Goal: Transaction & Acquisition: Obtain resource

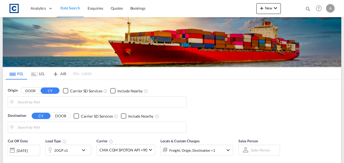
type input "[GEOGRAPHIC_DATA], GBSOU"
type input "Laem Chabang, THLCH"
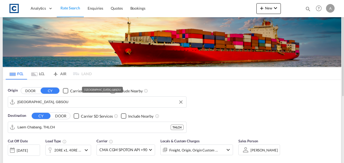
click at [60, 99] on input "[GEOGRAPHIC_DATA], GBSOU" at bounding box center [100, 102] width 166 height 8
click at [33, 90] on button "DOOR" at bounding box center [30, 91] width 19 height 6
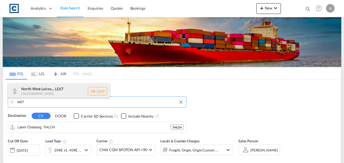
click at [58, 88] on div "North West Leices... , LE67 [GEOGRAPHIC_DATA] [GEOGRAPHIC_DATA]-LE67" at bounding box center [59, 91] width 102 height 16
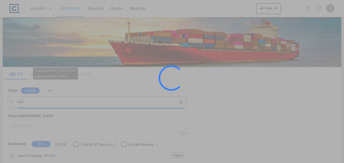
type input "GB-LE67, [GEOGRAPHIC_DATA]"
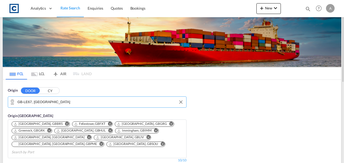
scroll to position [71, 0]
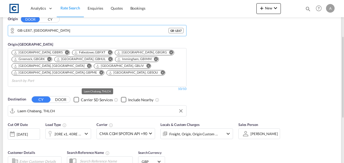
click at [57, 107] on input "Laem Chabang, THLCH" at bounding box center [100, 111] width 166 height 8
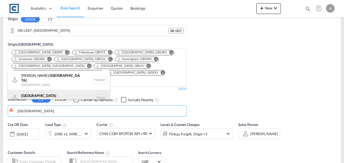
click at [67, 92] on div "Karachi [GEOGRAPHIC_DATA] PKKHI" at bounding box center [59, 98] width 102 height 16
type input "[GEOGRAPHIC_DATA], PKKHI"
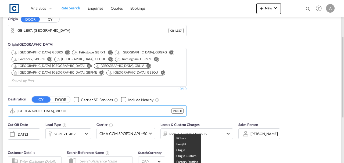
click at [206, 128] on div "Pickup, Freight, Origin +2" at bounding box center [189, 133] width 57 height 11
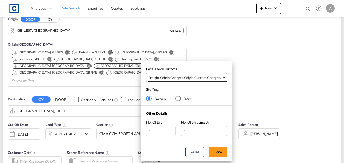
click at [206, 76] on div "Origin Custom Charges" at bounding box center [202, 77] width 36 height 5
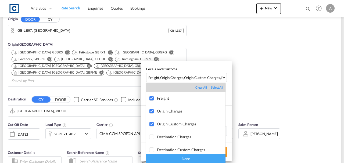
click at [196, 160] on div "Done" at bounding box center [185, 158] width 79 height 9
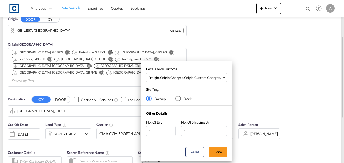
drag, startPoint x: 218, startPoint y: 156, endPoint x: 238, endPoint y: 132, distance: 31.7
click at [218, 156] on button "Done" at bounding box center [217, 152] width 19 height 10
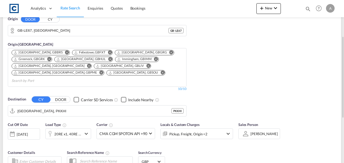
click at [252, 107] on div "Origin DOOR CY GB-[GEOGRAPHIC_DATA], [GEOGRAPHIC_DATA] [GEOGRAPHIC_DATA] - LE67…" at bounding box center [172, 63] width 338 height 111
click at [59, 130] on div "20RE x1, 40RE x1" at bounding box center [67, 134] width 27 height 8
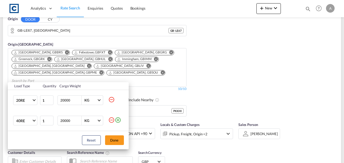
click at [111, 119] on md-icon "icon-minus-circle-outline" at bounding box center [111, 120] width 6 height 6
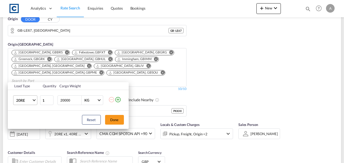
drag, startPoint x: 20, startPoint y: 106, endPoint x: 22, endPoint y: 103, distance: 3.5
click at [20, 106] on td "20RE 20GP 40GP 40HC 45HC 20RE 40RE 40HR 20OT 40OT 20FR 40FR 40NR 20NR 45S 20TK …" at bounding box center [24, 100] width 32 height 21
click at [22, 103] on md-select-value "20RE" at bounding box center [26, 100] width 21 height 9
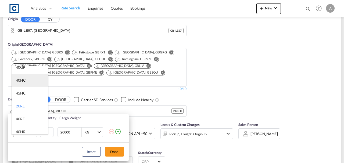
scroll to position [0, 0]
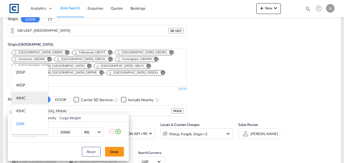
click at [26, 98] on md-option "40HC" at bounding box center [30, 98] width 37 height 13
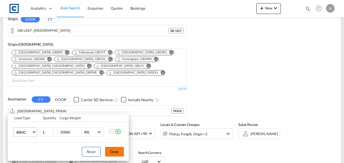
click at [117, 154] on button "Done" at bounding box center [114, 152] width 19 height 10
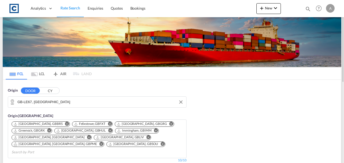
scroll to position [161, 0]
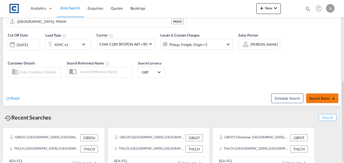
click at [323, 93] on button "Search Rates" at bounding box center [322, 98] width 32 height 10
type input "LE67 to PKKHI / [DATE]"
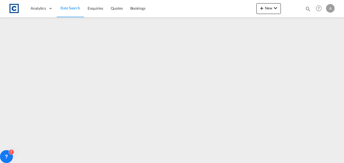
click at [71, 5] on span "Rate Search" at bounding box center [70, 7] width 20 height 5
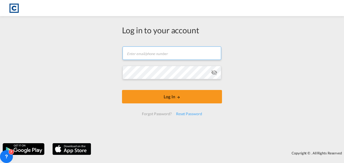
type input "[EMAIL_ADDRESS][DOMAIN_NAME]"
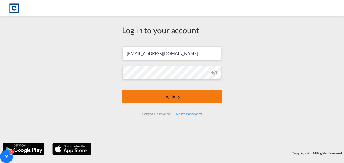
click at [167, 96] on button "Log In" at bounding box center [172, 96] width 100 height 13
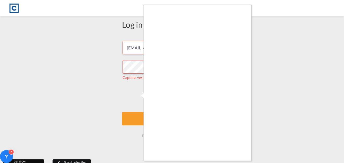
click at [251, 56] on div at bounding box center [172, 81] width 344 height 163
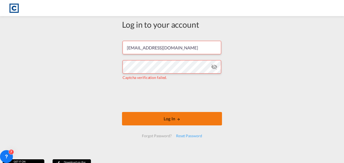
click at [197, 118] on button "Log In" at bounding box center [172, 118] width 100 height 13
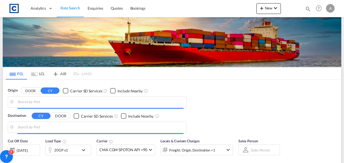
type input "GB-LE67, [GEOGRAPHIC_DATA]"
type input "[GEOGRAPHIC_DATA], PKKHI"
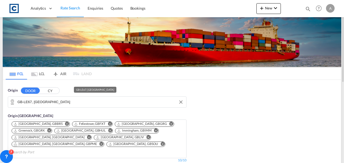
click at [72, 99] on input "GB-LE67, [GEOGRAPHIC_DATA]" at bounding box center [100, 102] width 166 height 8
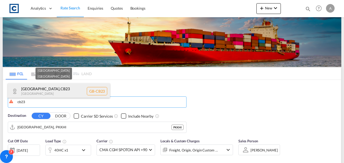
click at [59, 95] on div "[GEOGRAPHIC_DATA] [GEOGRAPHIC_DATA]-[GEOGRAPHIC_DATA]" at bounding box center [59, 91] width 102 height 16
type input "GB-CB23, [GEOGRAPHIC_DATA]"
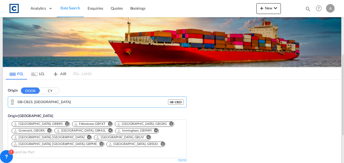
scroll to position [36, 0]
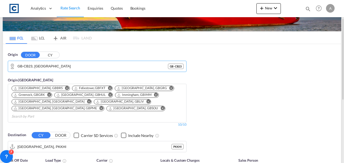
click at [57, 143] on input "[GEOGRAPHIC_DATA], PKKHI" at bounding box center [94, 147] width 154 height 8
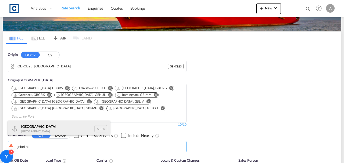
click at [53, 130] on div "[GEOGRAPHIC_DATA] [GEOGRAPHIC_DATA]" at bounding box center [59, 129] width 102 height 16
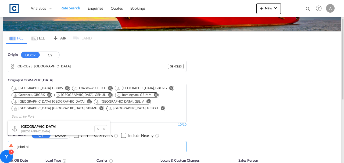
type input "[GEOGRAPHIC_DATA], [GEOGRAPHIC_DATA]"
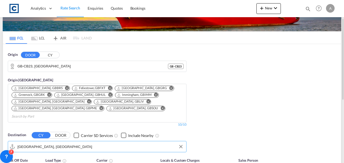
scroll to position [89, 0]
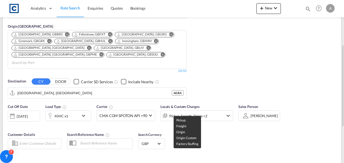
click at [185, 112] on div "Pickup, Freight, Origin +2" at bounding box center [188, 116] width 38 height 8
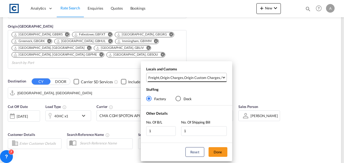
click at [191, 78] on div "Origin Custom Charges" at bounding box center [202, 77] width 36 height 5
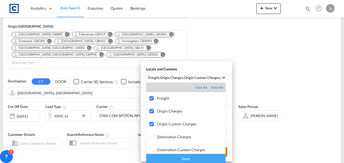
drag, startPoint x: 201, startPoint y: 159, endPoint x: 218, endPoint y: 154, distance: 17.6
click at [202, 159] on div "Done" at bounding box center [185, 158] width 79 height 9
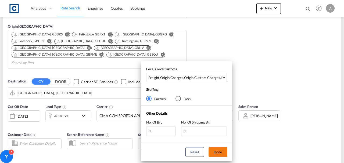
click at [219, 152] on button "Done" at bounding box center [217, 152] width 19 height 10
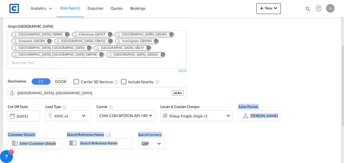
drag, startPoint x: 230, startPoint y: 146, endPoint x: 220, endPoint y: 142, distance: 11.0
click at [230, 146] on div "Cut Off Date [DATE] [DATE] Load Type 40HC x1 Carrier CMA CGM SPOTON API +90 Onl…" at bounding box center [172, 139] width 338 height 76
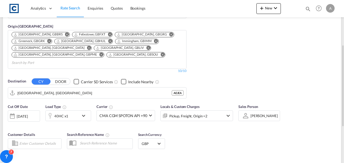
click at [75, 117] on div "Cut Off Date [DATE] [DATE] Load Type 40HC x1 Carrier CMA CGM SPOTON API +90 Onl…" at bounding box center [120, 115] width 225 height 23
click at [70, 110] on div "40HC x1" at bounding box center [62, 115] width 33 height 11
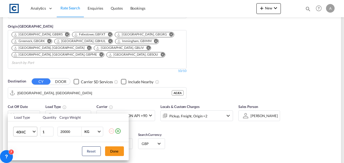
click at [29, 131] on span "40HC" at bounding box center [24, 131] width 16 height 5
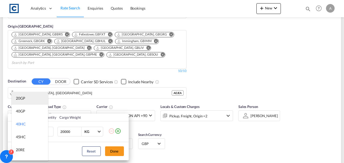
click at [25, 94] on md-option "20GP" at bounding box center [30, 98] width 37 height 13
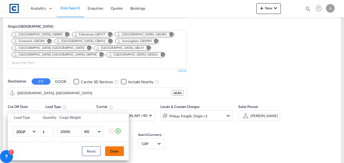
click at [121, 150] on button "Done" at bounding box center [114, 151] width 19 height 10
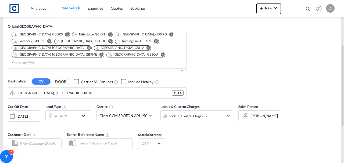
type input "CB23 to AEJEA / [DATE]"
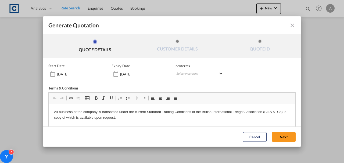
scroll to position [80, 0]
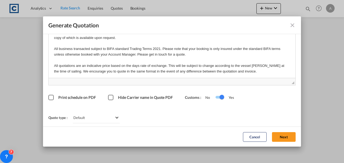
click at [280, 135] on button "Next" at bounding box center [284, 137] width 24 height 10
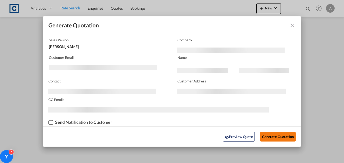
scroll to position [32, 0]
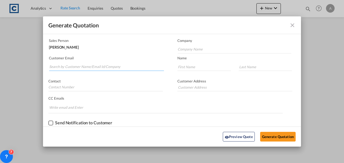
drag, startPoint x: 93, startPoint y: 69, endPoint x: 93, endPoint y: 67, distance: 2.7
click at [93, 69] on input "Search by Customer Name/Email Id/Company" at bounding box center [106, 67] width 115 height 8
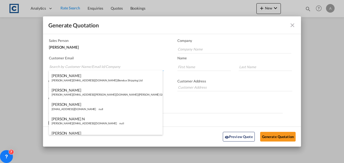
paste input "[PERSON_NAME][EMAIL_ADDRESS][DOMAIN_NAME]"
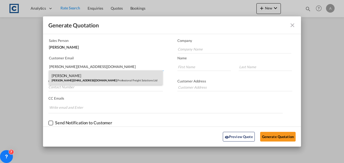
type input "[PERSON_NAME][EMAIL_ADDRESS][DOMAIN_NAME]"
click at [110, 77] on div "[PERSON_NAME] [PERSON_NAME][EMAIL_ADDRESS][DOMAIN_NAME] | Professional Freight …" at bounding box center [106, 77] width 114 height 14
type input "Professional Freight Solutions Ltd"
type input "[PERSON_NAME]"
type input "Sanger"
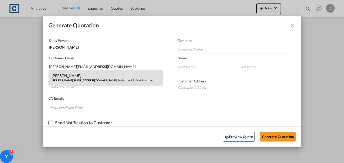
type input "[STREET_ADDRESS]"
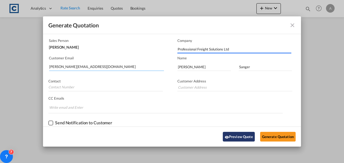
type input "[STREET_ADDRESS]"
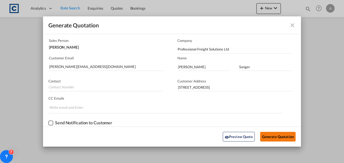
click at [270, 135] on button "Generate Quotation" at bounding box center [277, 137] width 35 height 10
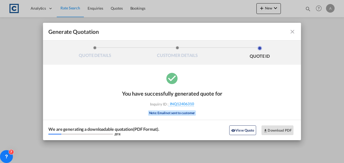
scroll to position [0, 0]
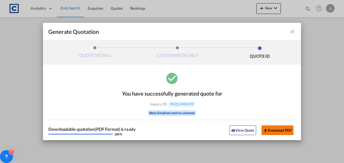
click at [268, 130] on button "Download PDF" at bounding box center [277, 130] width 32 height 10
